Goal: Task Accomplishment & Management: Complete application form

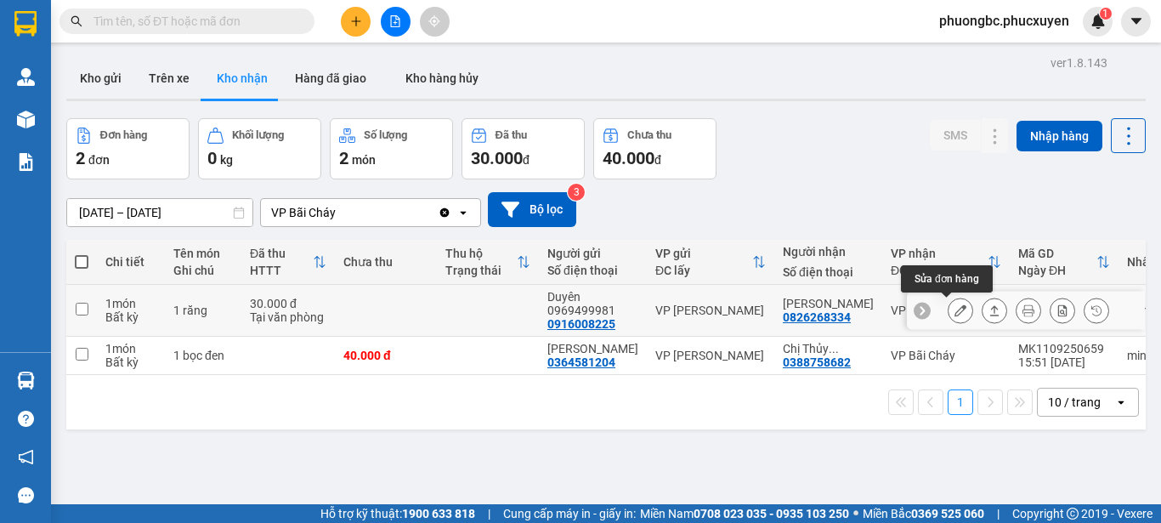
click at [955, 314] on icon at bounding box center [961, 310] width 12 height 12
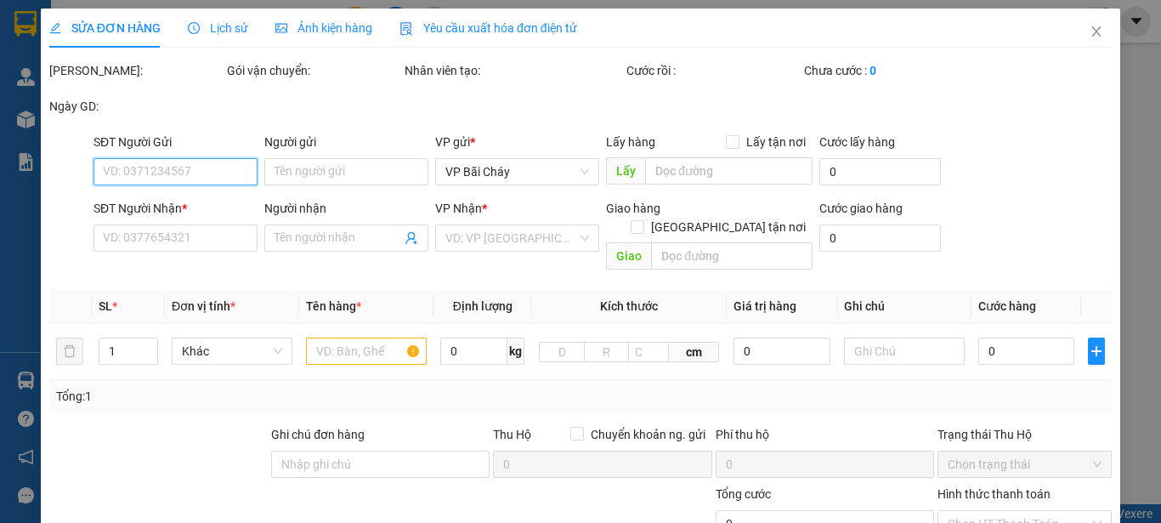
type input "0916008225"
type input "Duyên 0969499981"
type input "0826268334"
type input "[PERSON_NAME]"
type input "30.000"
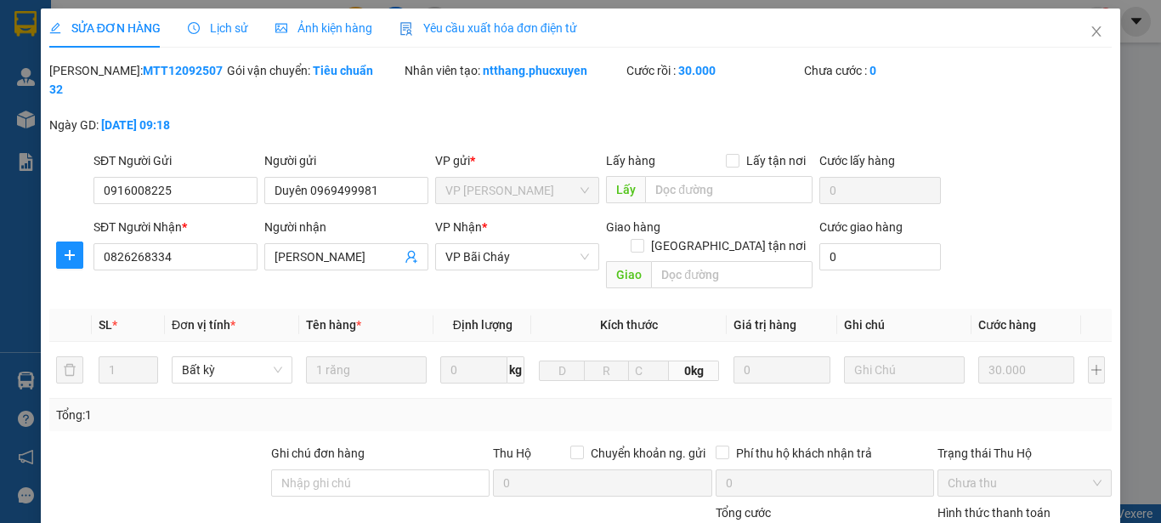
drag, startPoint x: 197, startPoint y: 76, endPoint x: 94, endPoint y: 74, distance: 103.7
click at [94, 74] on div "Mã ĐH: MTT1209250732" at bounding box center [136, 79] width 174 height 37
copy b "MTT1209250732"
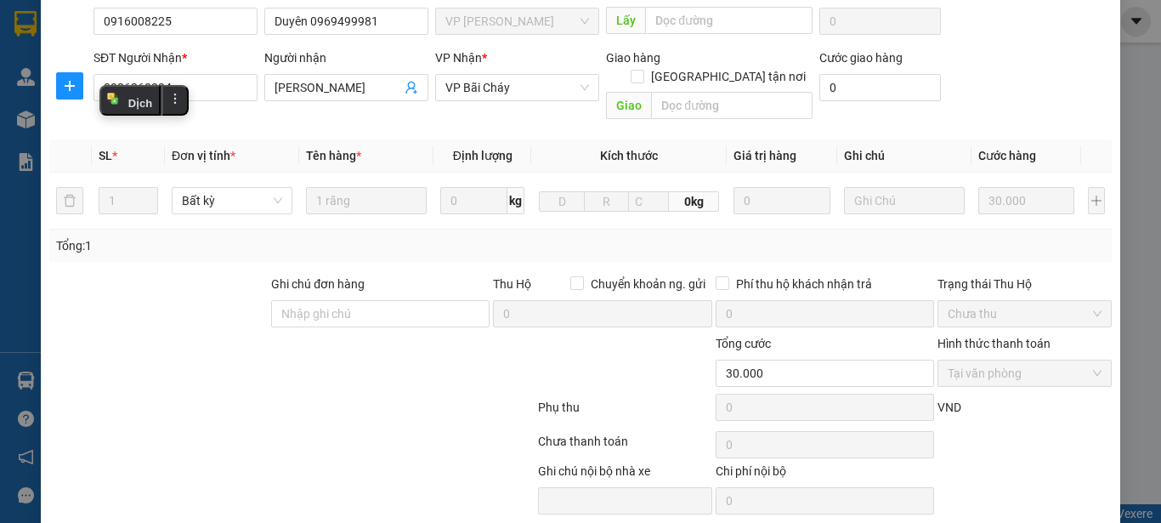
scroll to position [170, 0]
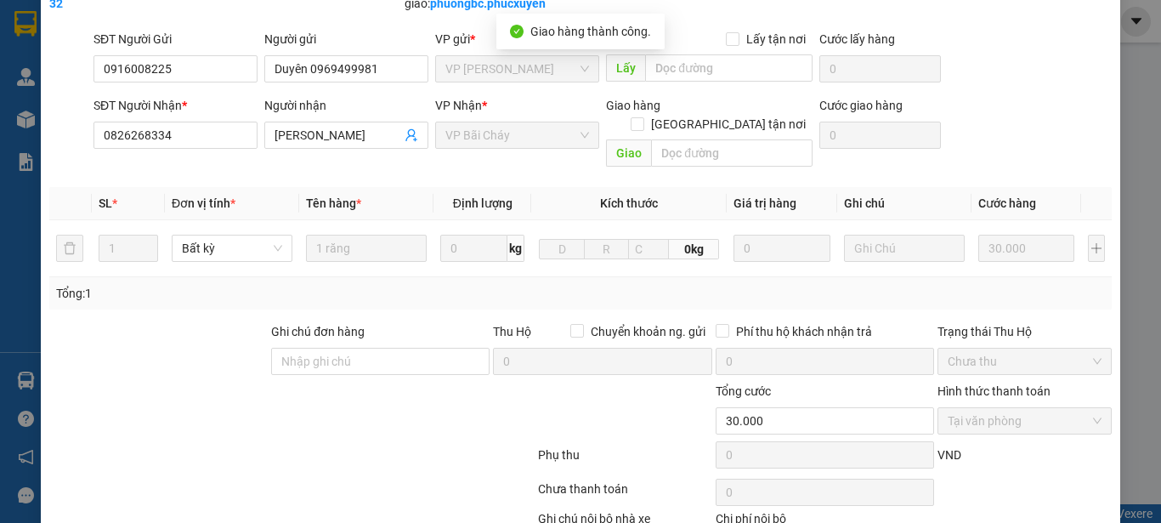
scroll to position [0, 0]
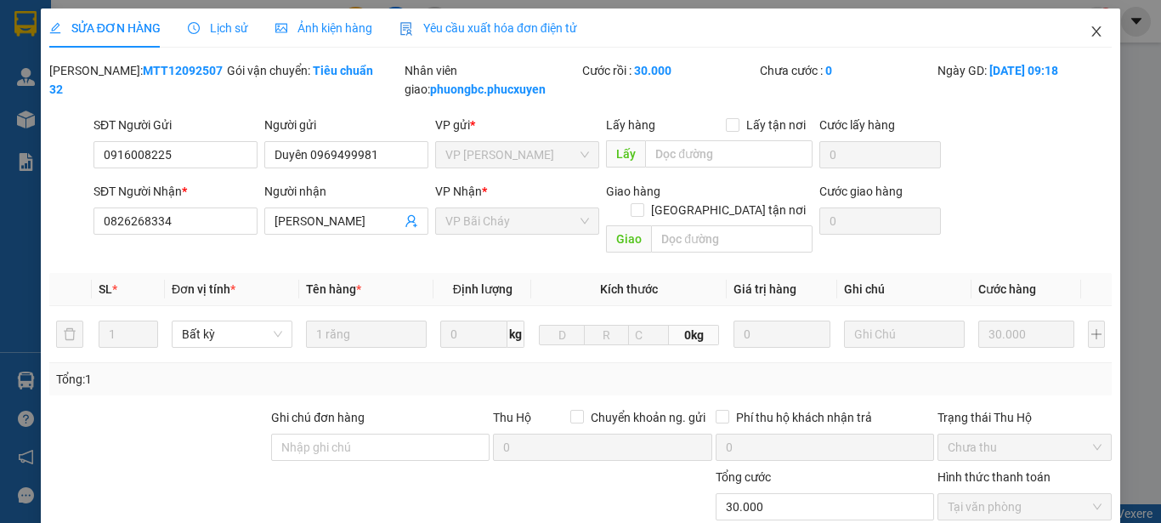
click at [1090, 27] on icon "close" at bounding box center [1097, 32] width 14 height 14
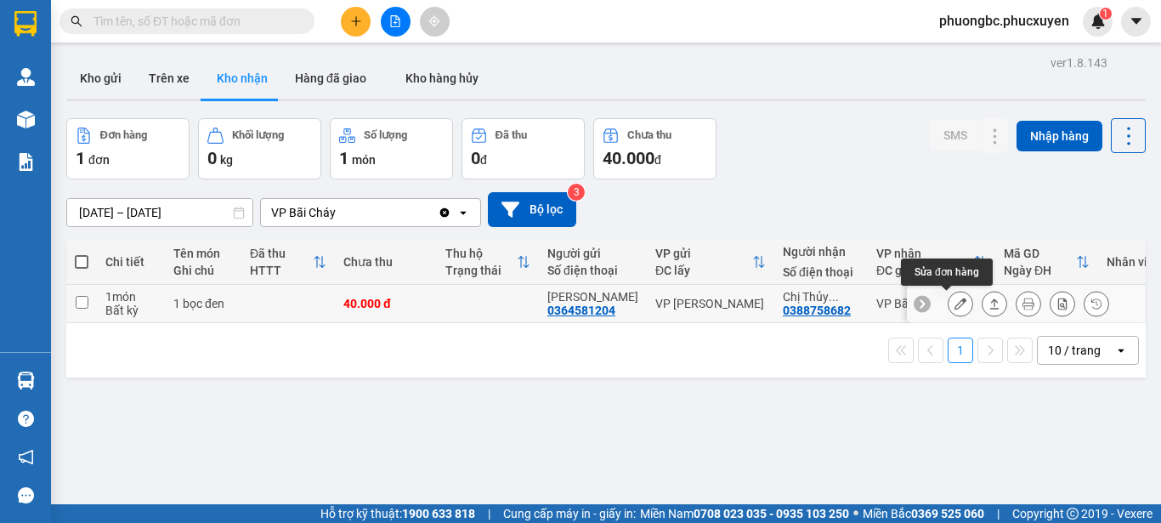
click at [955, 302] on icon at bounding box center [961, 304] width 12 height 12
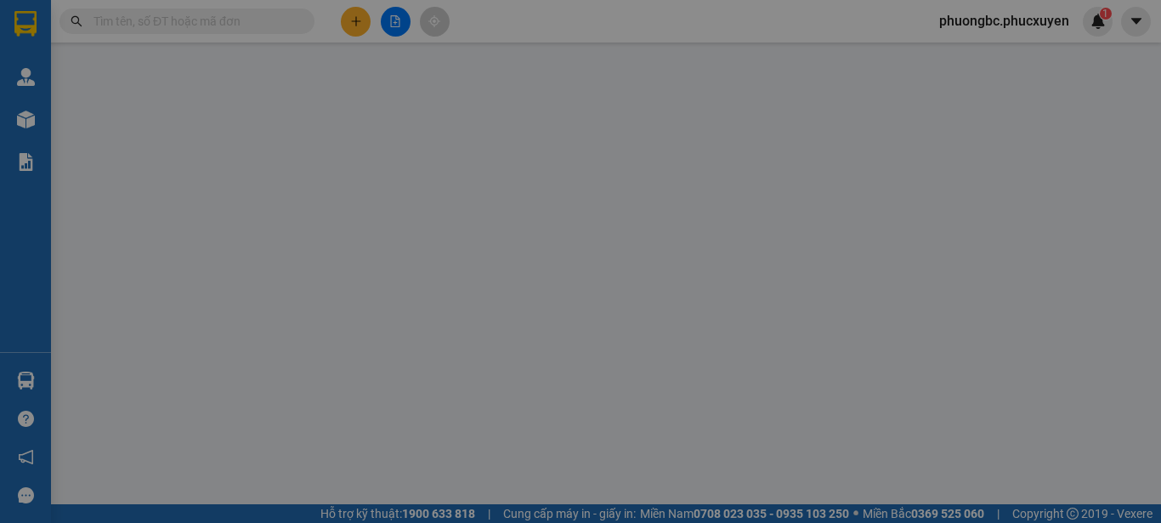
type input "0364581204"
type input "[PERSON_NAME]"
type input "0388758682"
type input "[GEOGRAPHIC_DATA] (khách nhận bãi cháy)"
type input "40.000"
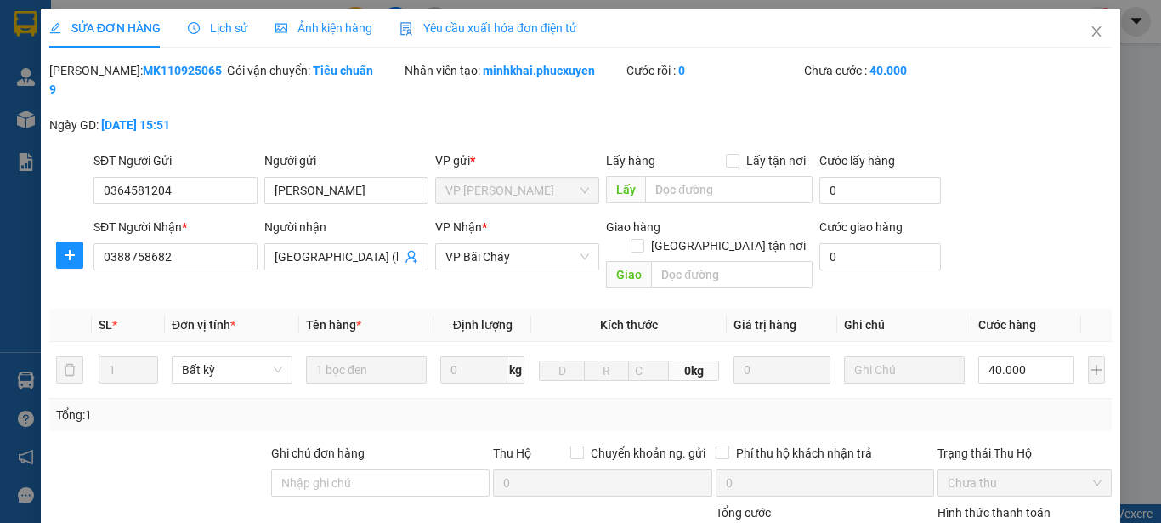
drag, startPoint x: 190, startPoint y: 71, endPoint x: 91, endPoint y: 74, distance: 98.6
click at [91, 74] on div "Mã ĐH: MK1109250659" at bounding box center [136, 79] width 174 height 37
copy b "MK1109250659"
drag, startPoint x: 339, startPoint y: 174, endPoint x: 235, endPoint y: 167, distance: 103.9
click at [235, 167] on div "SĐT Người Gửi 0364581204 Người gửi [PERSON_NAME] VP gửi * VP [PERSON_NAME] Lấy …" at bounding box center [602, 181] width 1025 height 60
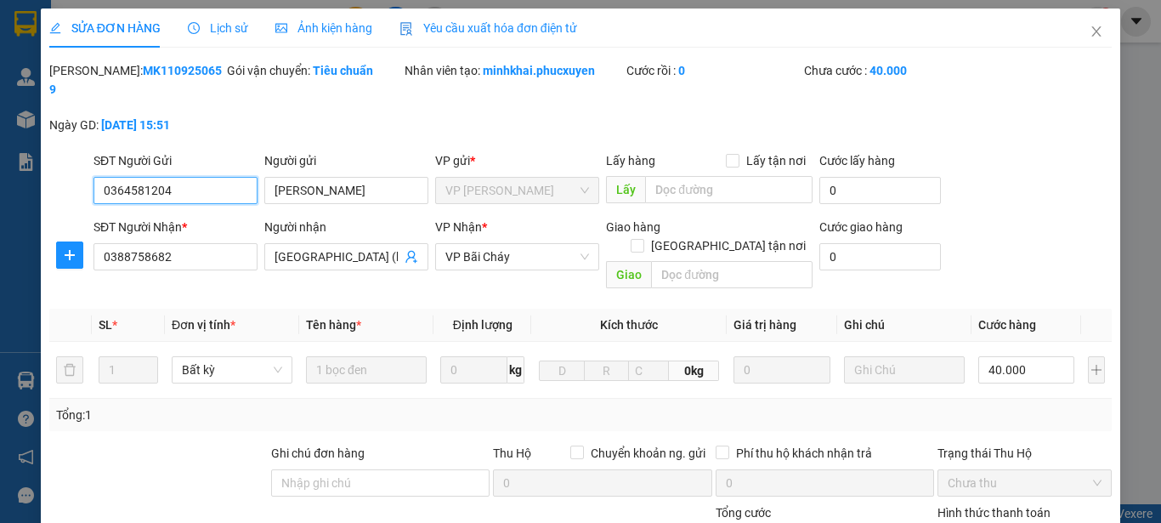
drag, startPoint x: 203, startPoint y: 175, endPoint x: 23, endPoint y: 156, distance: 181.2
click at [23, 156] on div "SỬA ĐƠN HÀNG Lịch sử Ảnh kiện hàng Yêu cầu xuất hóa đơn điện tử Total Paid Fee …" at bounding box center [580, 261] width 1161 height 523
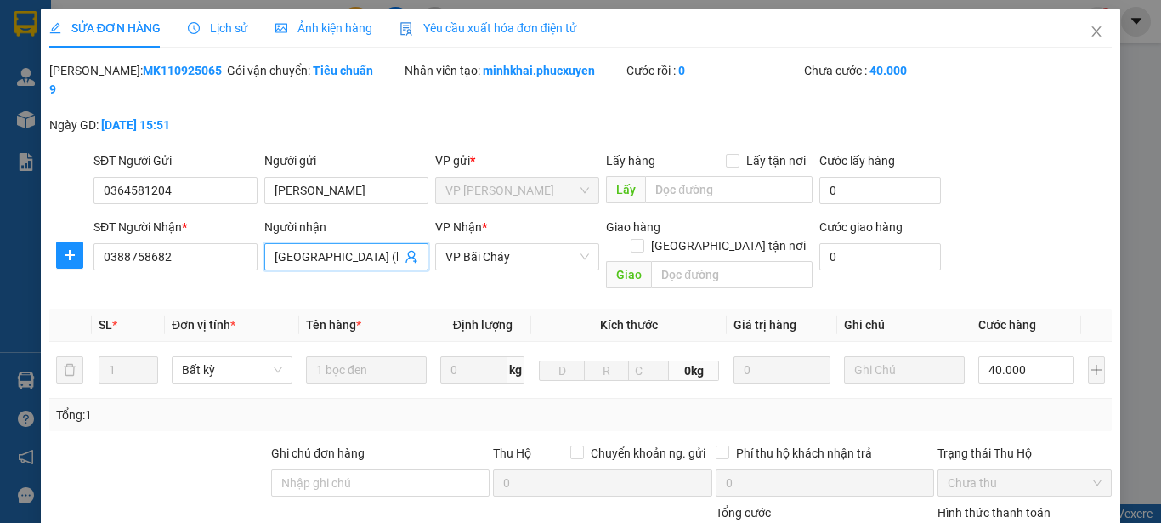
scroll to position [0, 42]
click at [393, 247] on input "[GEOGRAPHIC_DATA] (khách nhận bãi cháy)" at bounding box center [338, 256] width 127 height 19
drag, startPoint x: 395, startPoint y: 238, endPoint x: 93, endPoint y: 241, distance: 302.7
click at [93, 241] on div "SĐT Người Nhận * 0388758682 Người nhận [GEOGRAPHIC_DATA] (khách nhận bãi cháy) …" at bounding box center [602, 257] width 1025 height 78
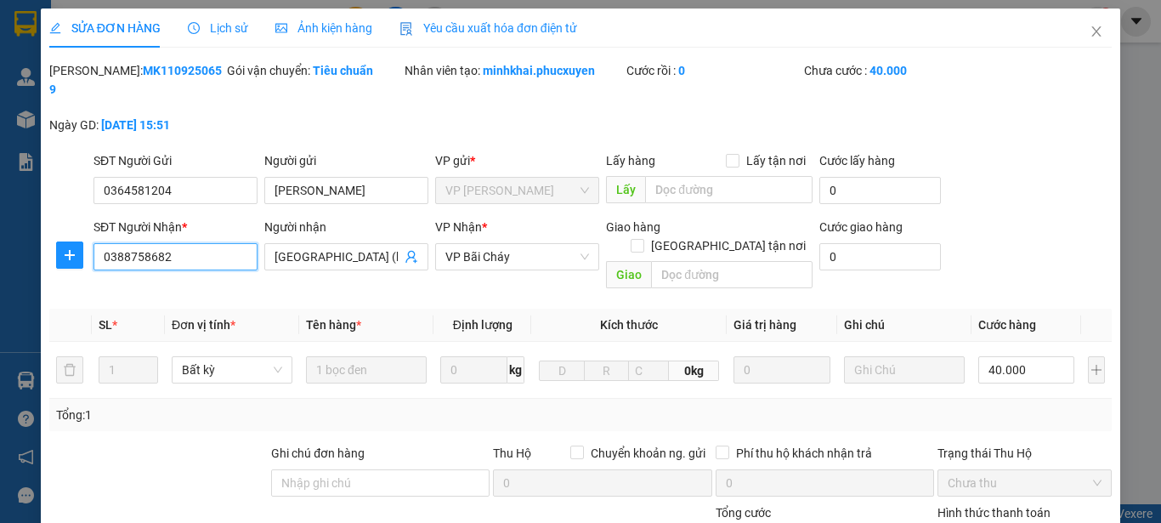
drag, startPoint x: 196, startPoint y: 243, endPoint x: 18, endPoint y: 233, distance: 178.8
click at [18, 233] on div "SỬA ĐƠN HÀNG Lịch sử Ảnh kiện hàng Yêu cầu xuất hóa đơn điện tử Total Paid Fee …" at bounding box center [580, 261] width 1161 height 523
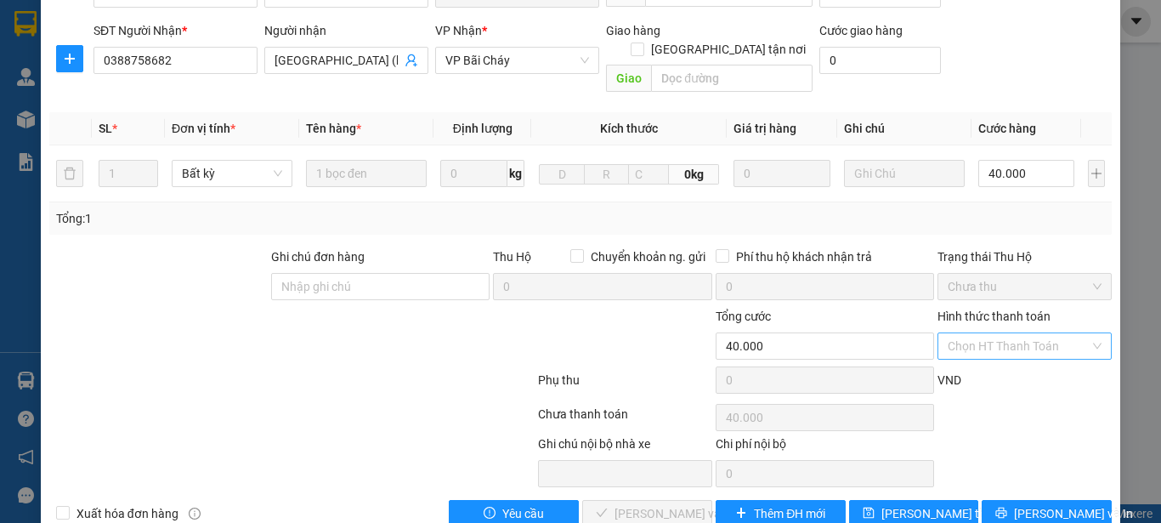
click at [1007, 333] on input "Hình thức thanh toán" at bounding box center [1019, 346] width 142 height 26
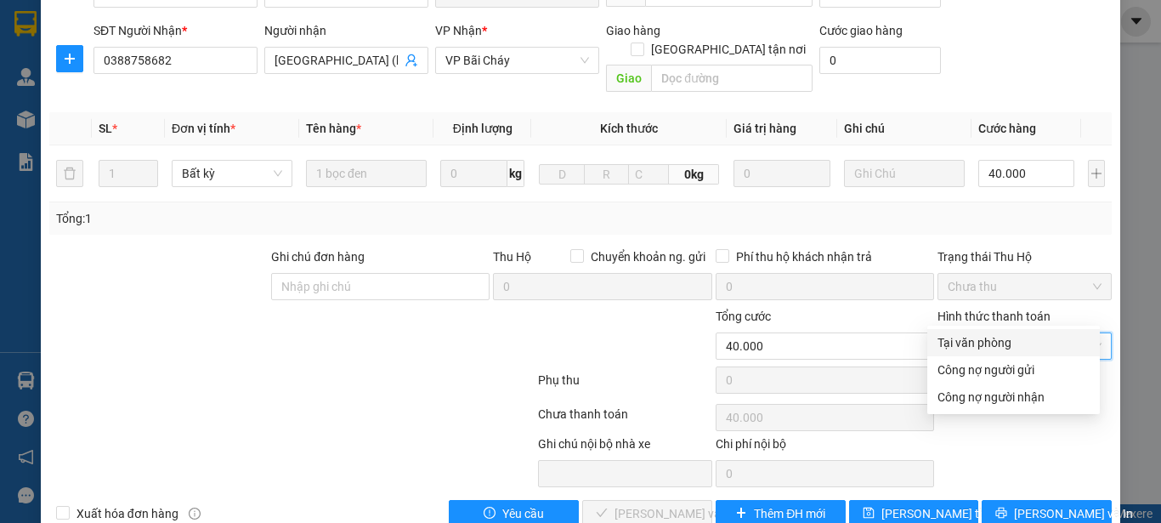
click at [973, 339] on div "Tại văn phòng" at bounding box center [1014, 342] width 152 height 19
type input "0"
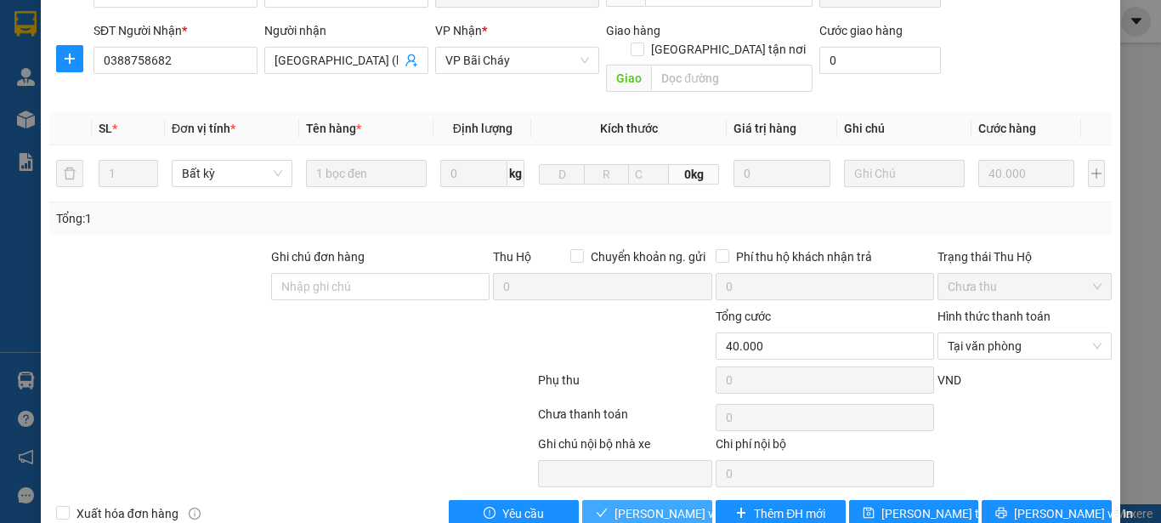
click at [644, 504] on span "[PERSON_NAME] và Giao hàng" at bounding box center [696, 513] width 163 height 19
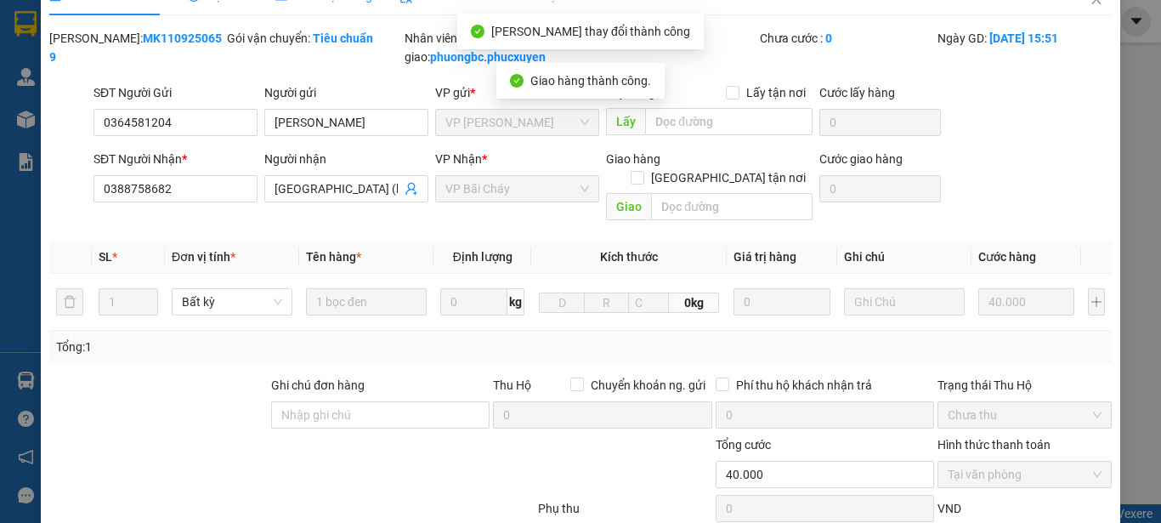
scroll to position [0, 0]
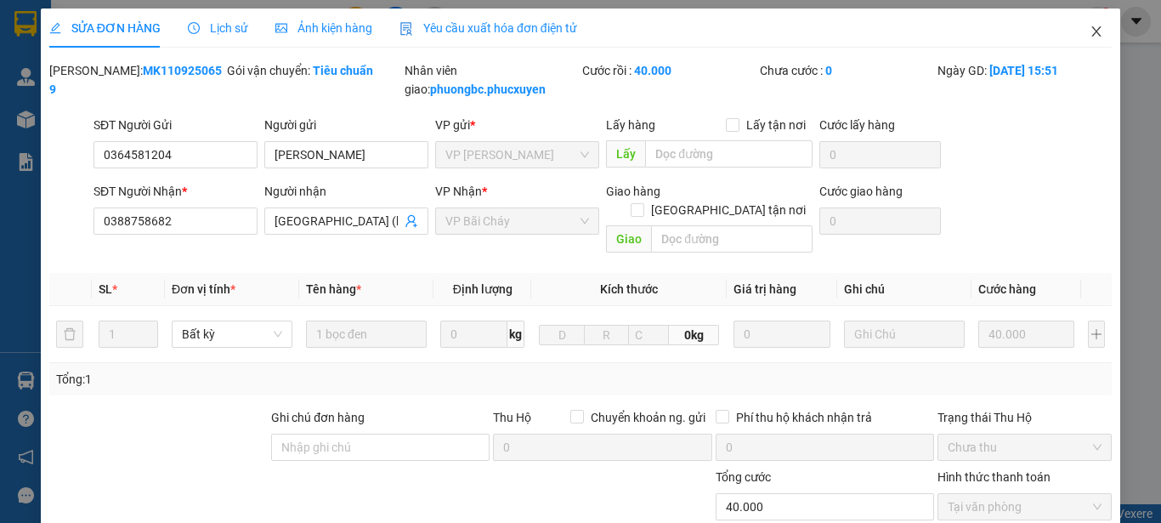
click at [1092, 33] on icon "close" at bounding box center [1096, 31] width 9 height 10
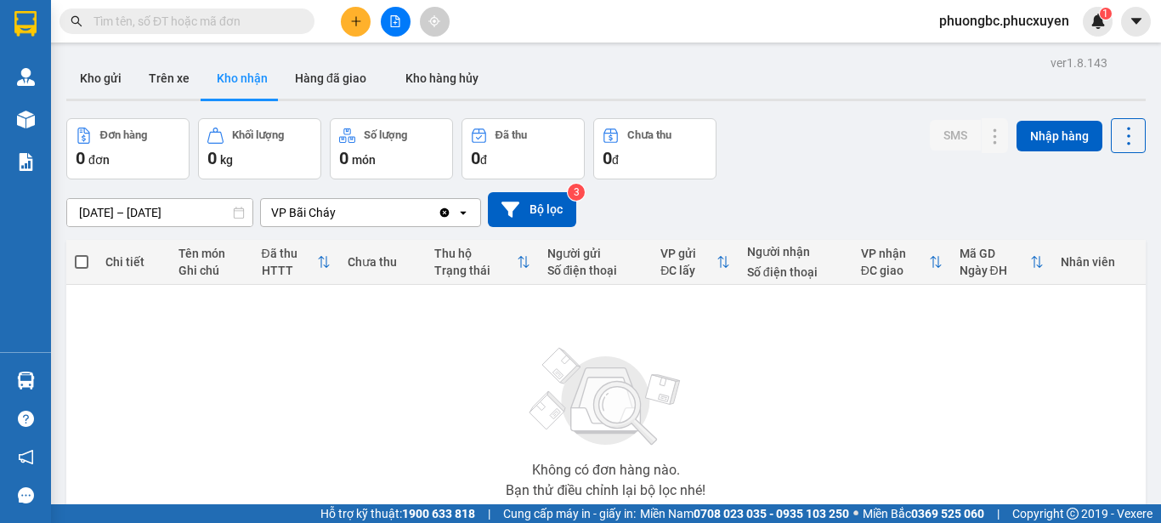
click at [88, 75] on button "Kho gửi" at bounding box center [100, 78] width 69 height 41
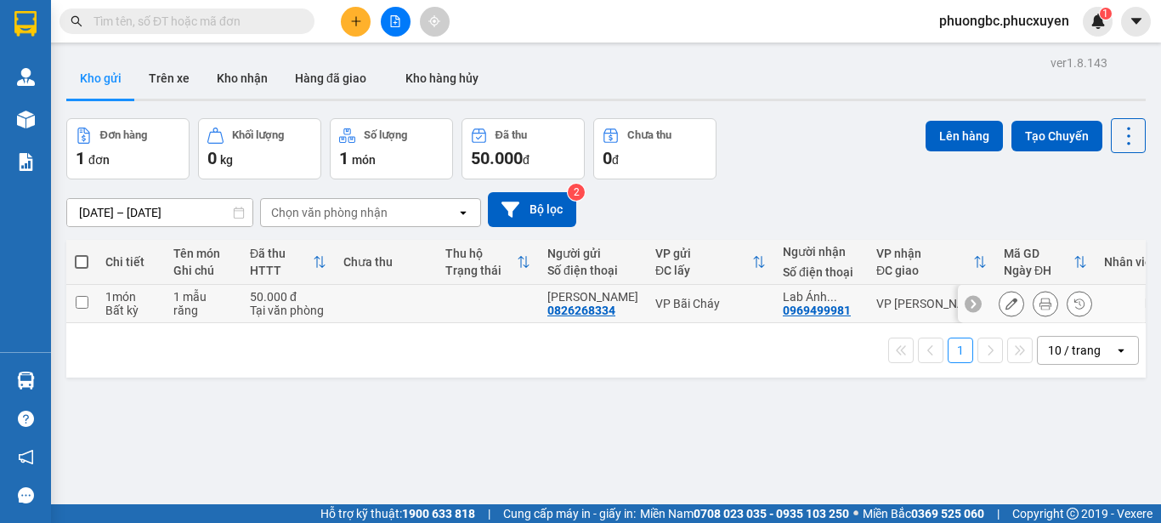
click at [81, 300] on input "checkbox" at bounding box center [82, 302] width 13 height 13
checkbox input "true"
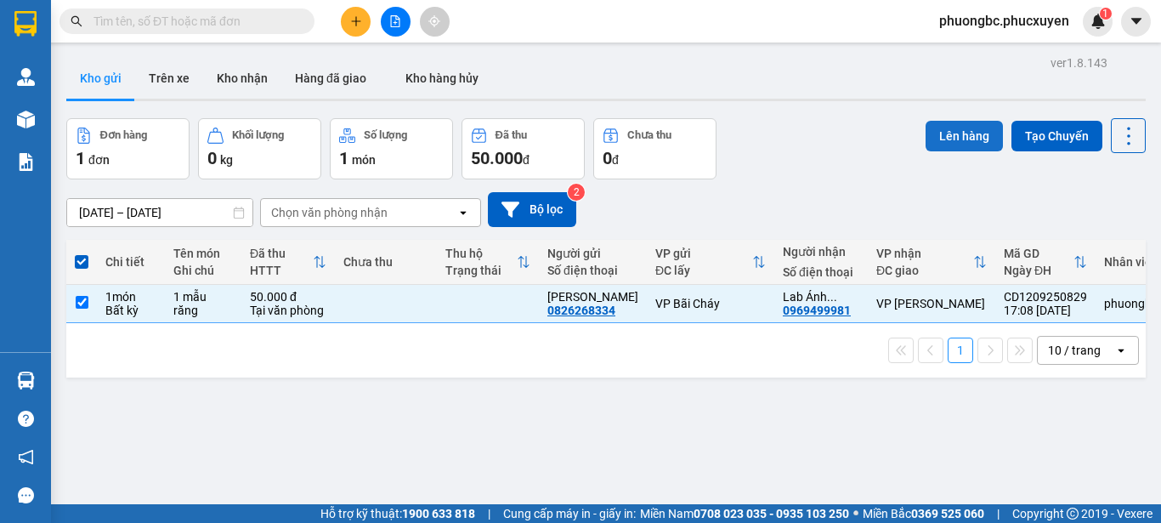
click at [940, 141] on button "Lên hàng" at bounding box center [964, 136] width 77 height 31
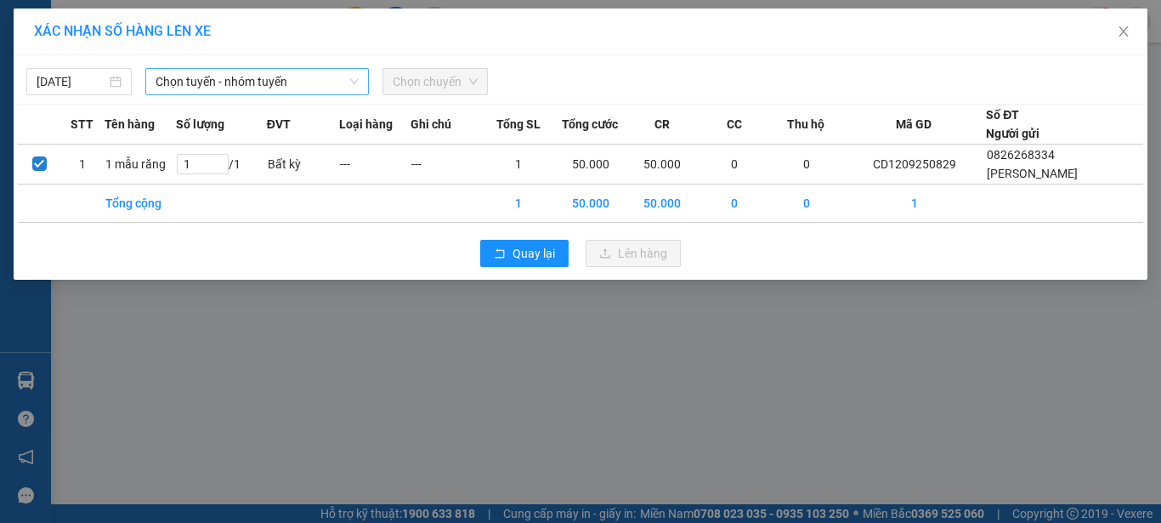
click at [320, 85] on span "Chọn tuyến - nhóm tuyến" at bounding box center [257, 82] width 203 height 26
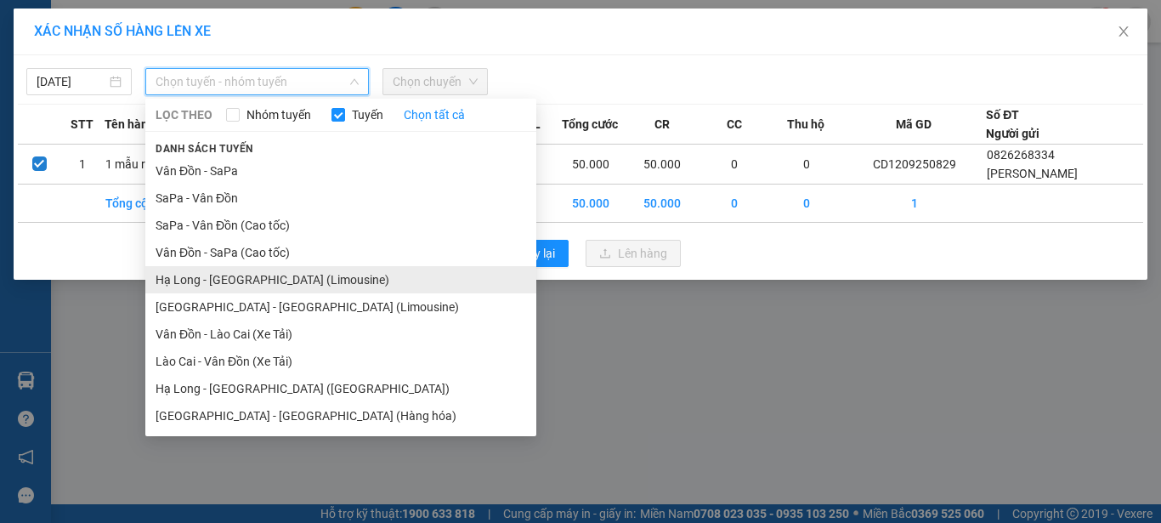
click at [225, 278] on li "Hạ Long - [GEOGRAPHIC_DATA] (Limousine)" at bounding box center [340, 279] width 391 height 27
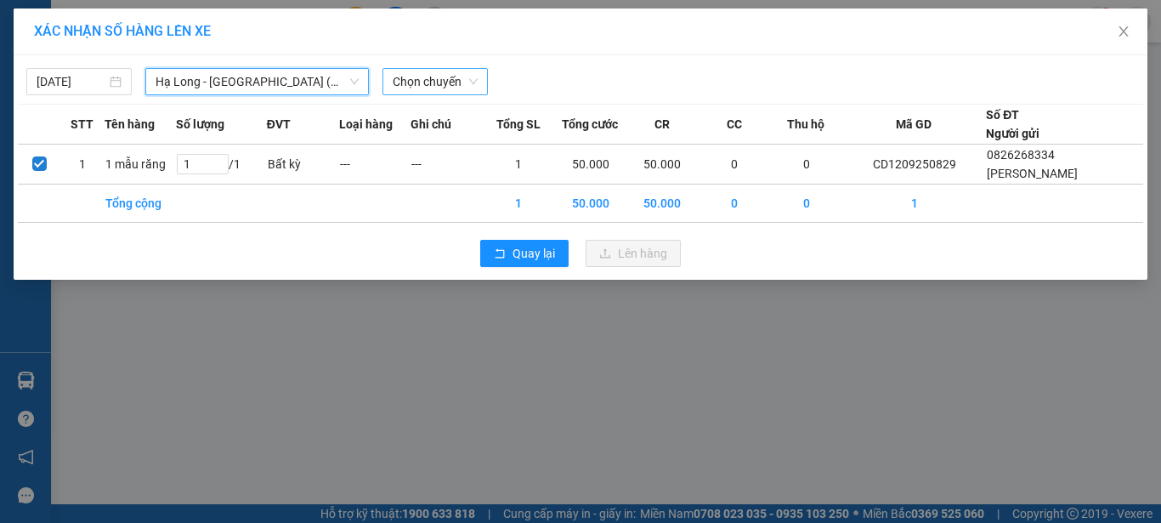
click at [434, 86] on span "Chọn chuyến" at bounding box center [435, 82] width 85 height 26
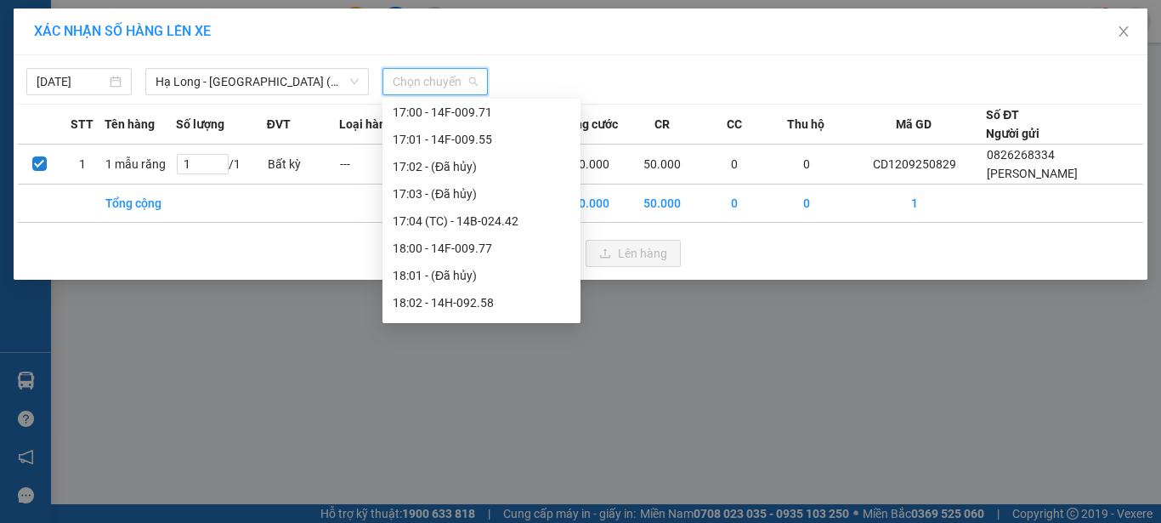
scroll to position [1530, 0]
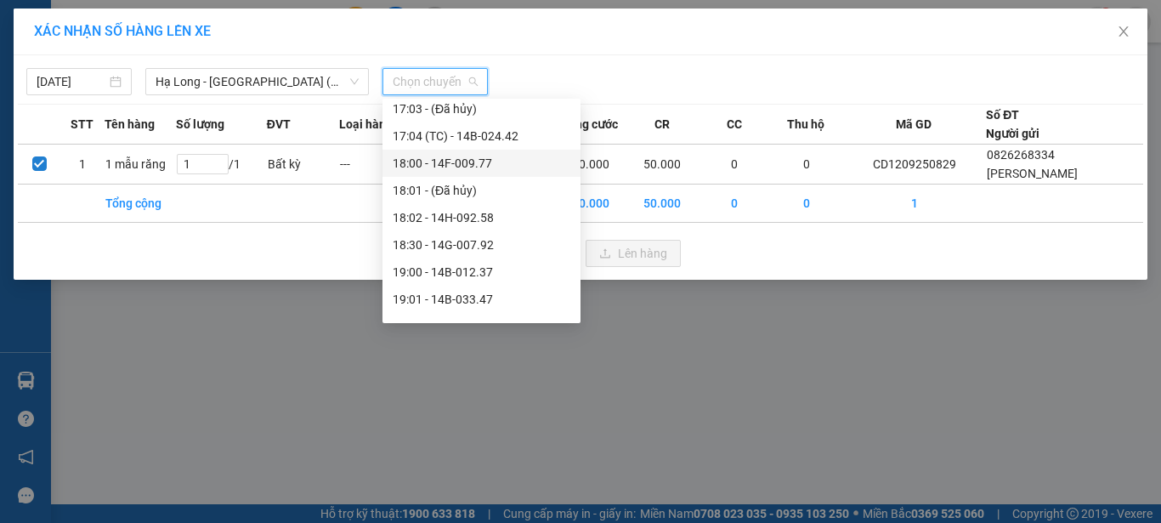
click at [416, 165] on div "18:00 - 14F-009.77" at bounding box center [482, 163] width 178 height 19
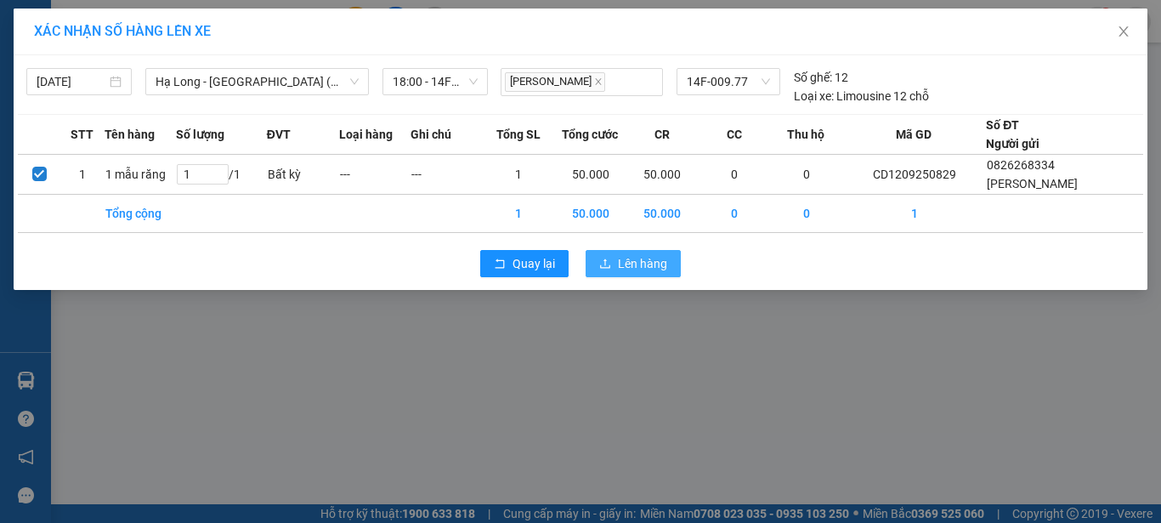
click at [639, 261] on span "Lên hàng" at bounding box center [642, 263] width 49 height 19
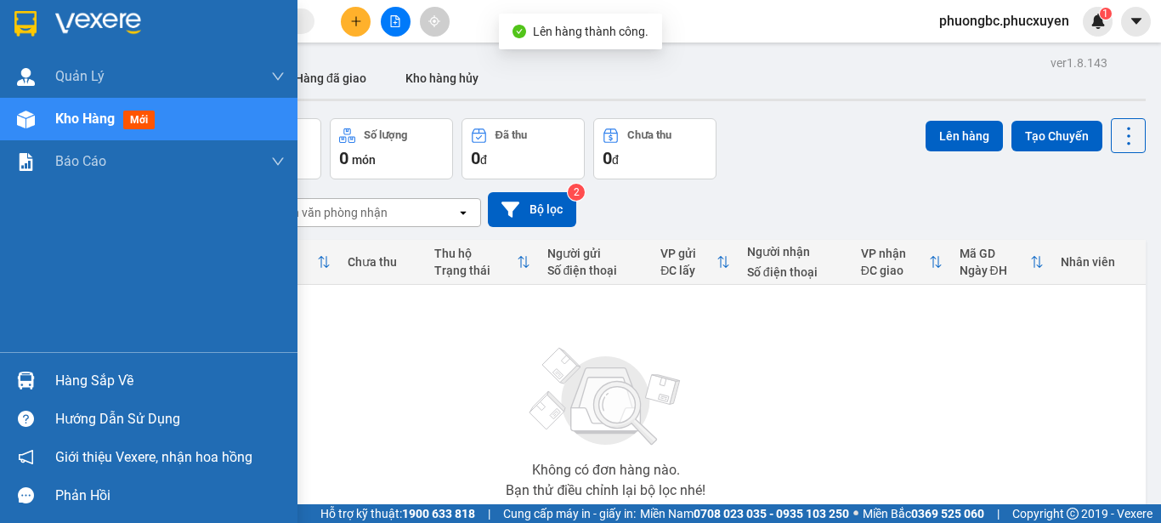
click at [79, 379] on div "Hàng sắp về" at bounding box center [170, 381] width 230 height 26
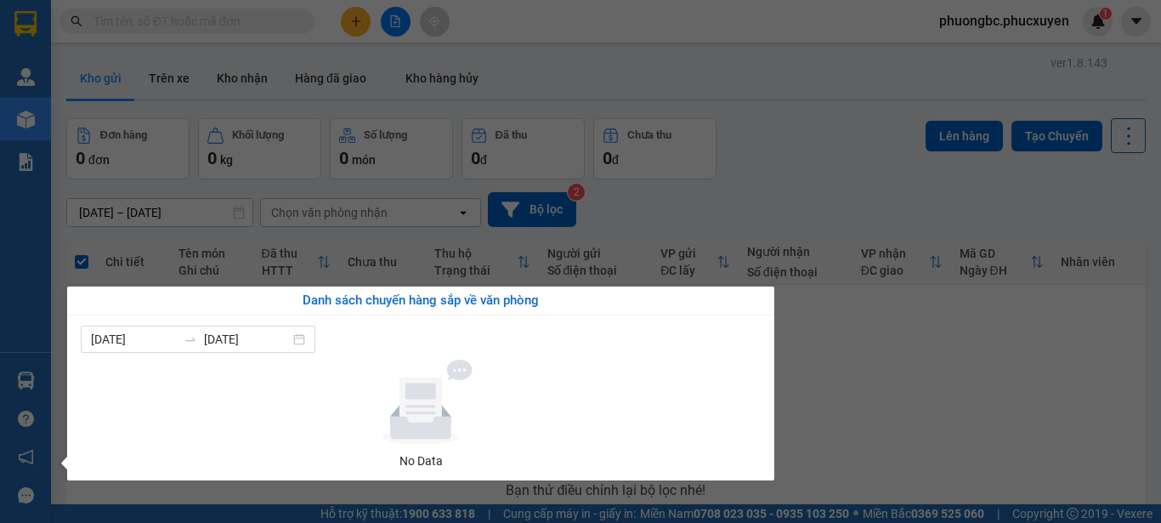
click at [931, 384] on section "Kết quả tìm kiếm ( 0 ) Bộ lọc No Data phuongbc.phucxuyen 1 [PERSON_NAME] lý gia…" at bounding box center [580, 261] width 1161 height 523
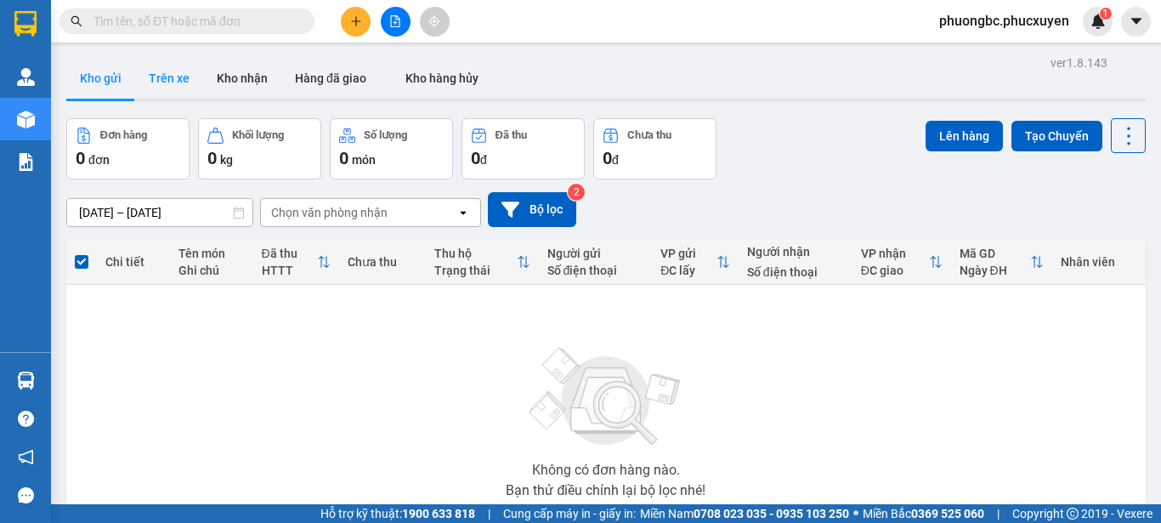
click at [167, 77] on button "Trên xe" at bounding box center [169, 78] width 68 height 41
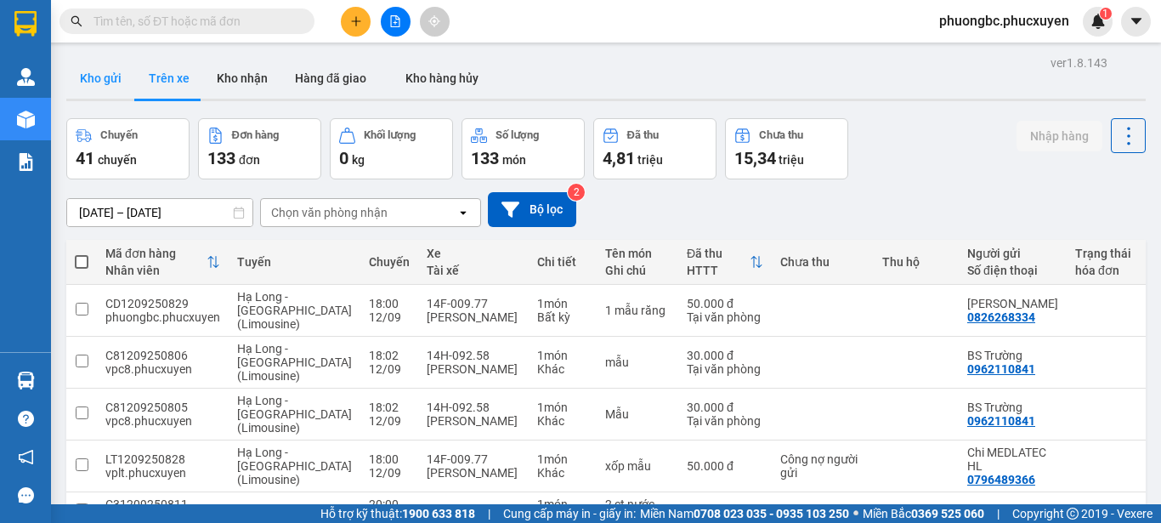
click at [90, 75] on button "Kho gửi" at bounding box center [100, 78] width 69 height 41
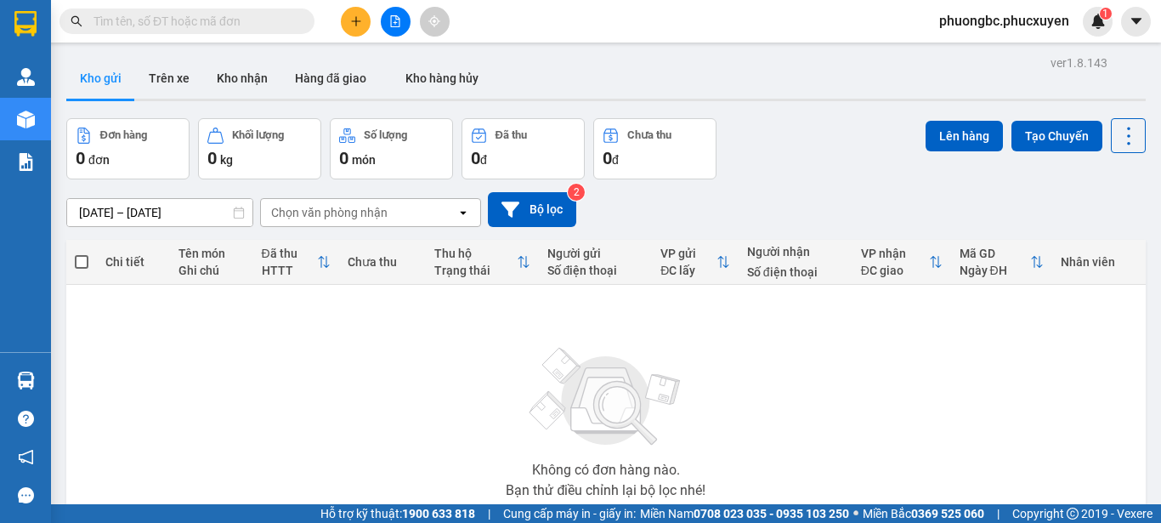
click at [432, 401] on div "Không có đơn hàng nào. Bạn thử điều chỉnh lại bộ lọc nhé!" at bounding box center [606, 417] width 1063 height 255
click at [173, 77] on button "Trên xe" at bounding box center [169, 78] width 68 height 41
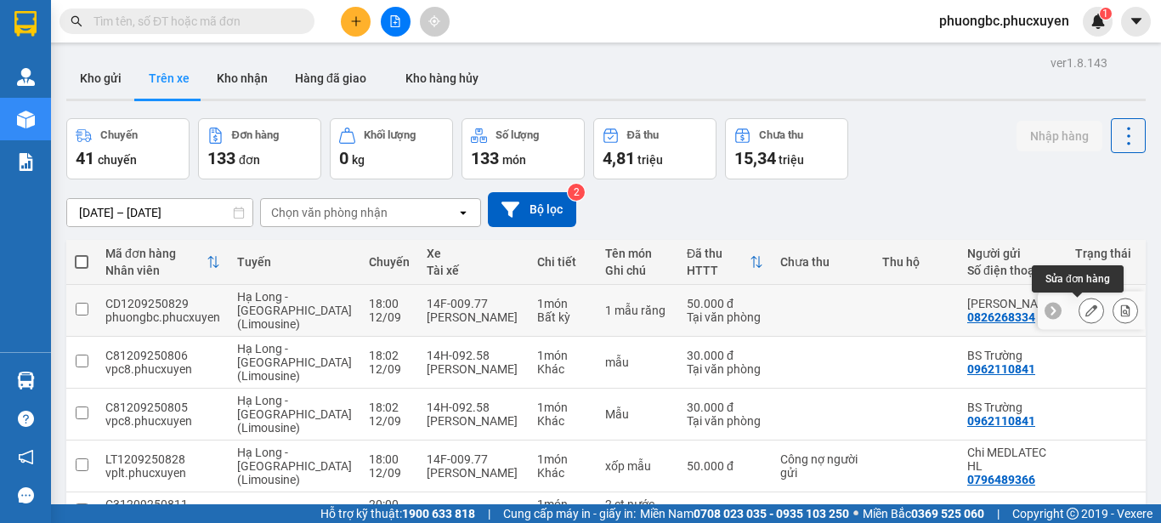
click at [1086, 310] on icon at bounding box center [1092, 310] width 12 height 12
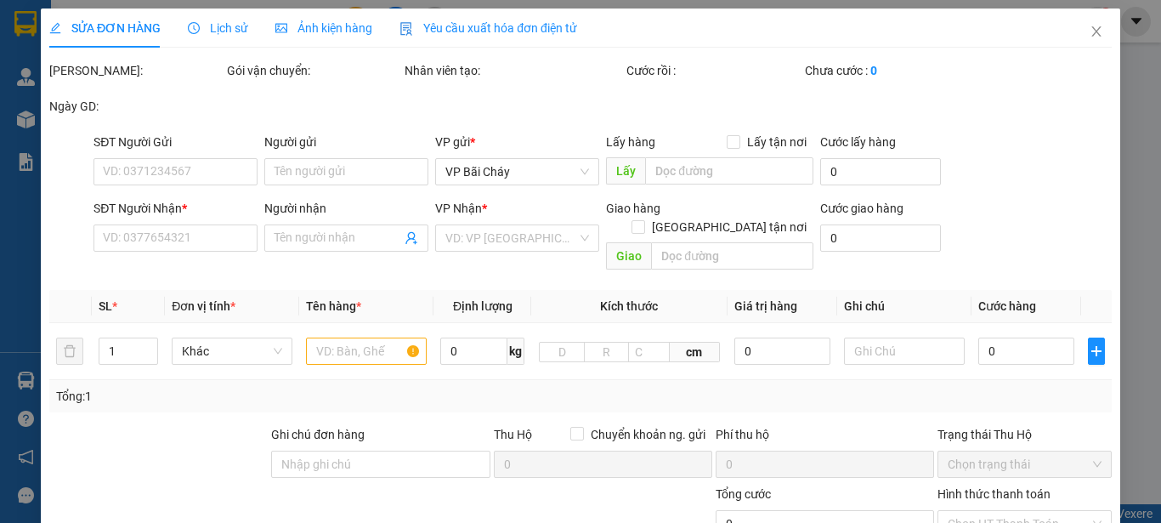
type input "0826268334"
type input "[PERSON_NAME]"
type input "0969499981"
type input "Lab Ánh Duyên 0916008225"
type input "50.000"
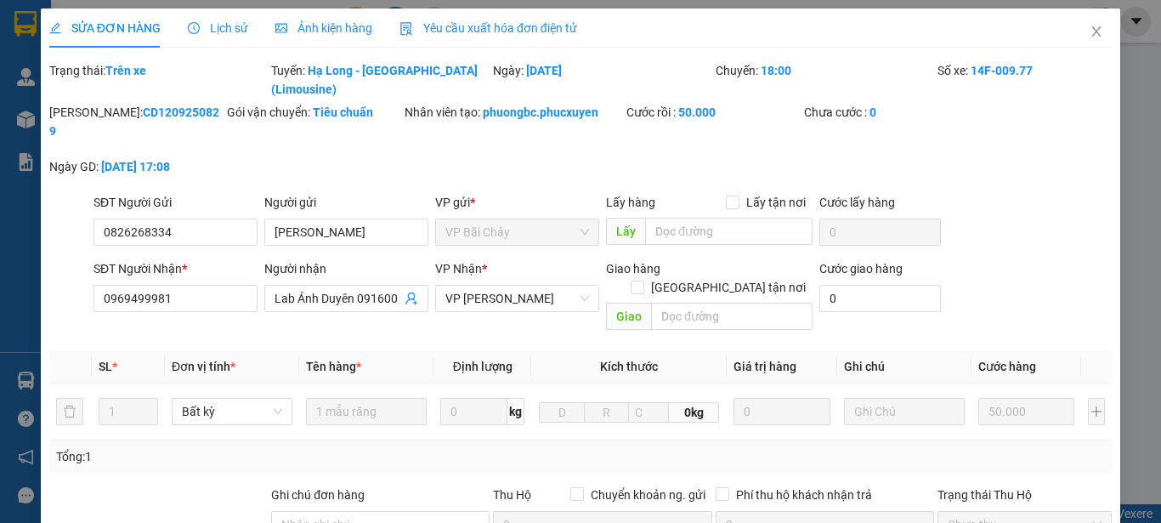
drag, startPoint x: 181, startPoint y: 93, endPoint x: 94, endPoint y: 94, distance: 86.7
click at [94, 103] on div "Mã ĐH: CD1209250829" at bounding box center [136, 121] width 174 height 37
copy b "CD1209250829"
click at [1090, 33] on icon "close" at bounding box center [1097, 32] width 14 height 14
